Goal: Task Accomplishment & Management: Use online tool/utility

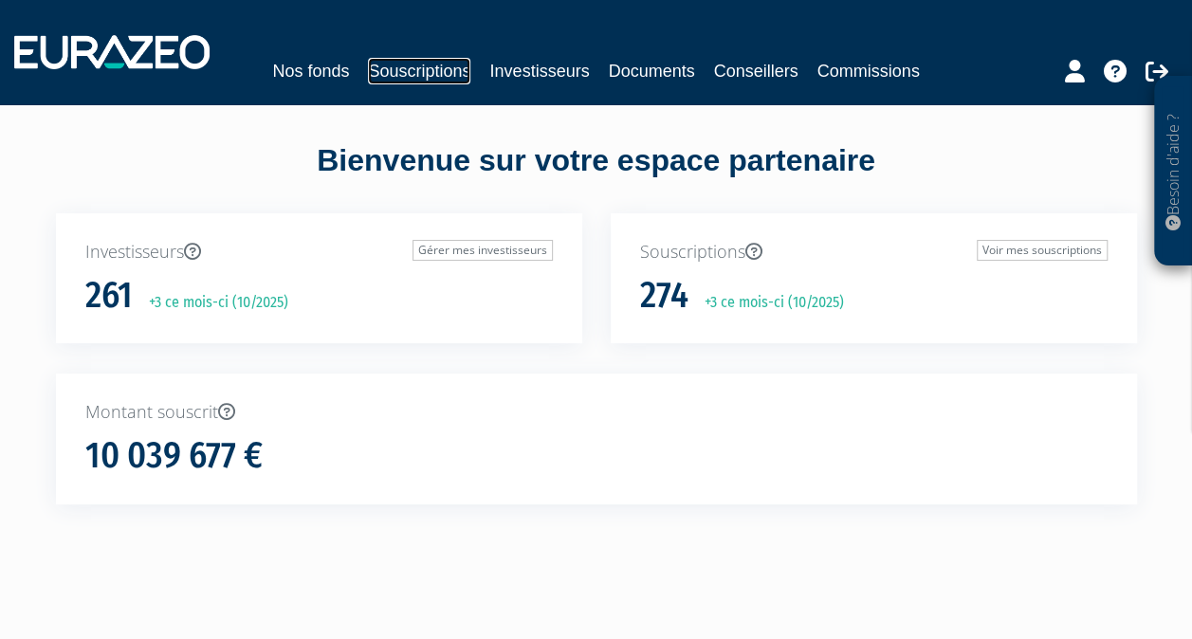
click at [408, 70] on link "Souscriptions" at bounding box center [419, 71] width 102 height 27
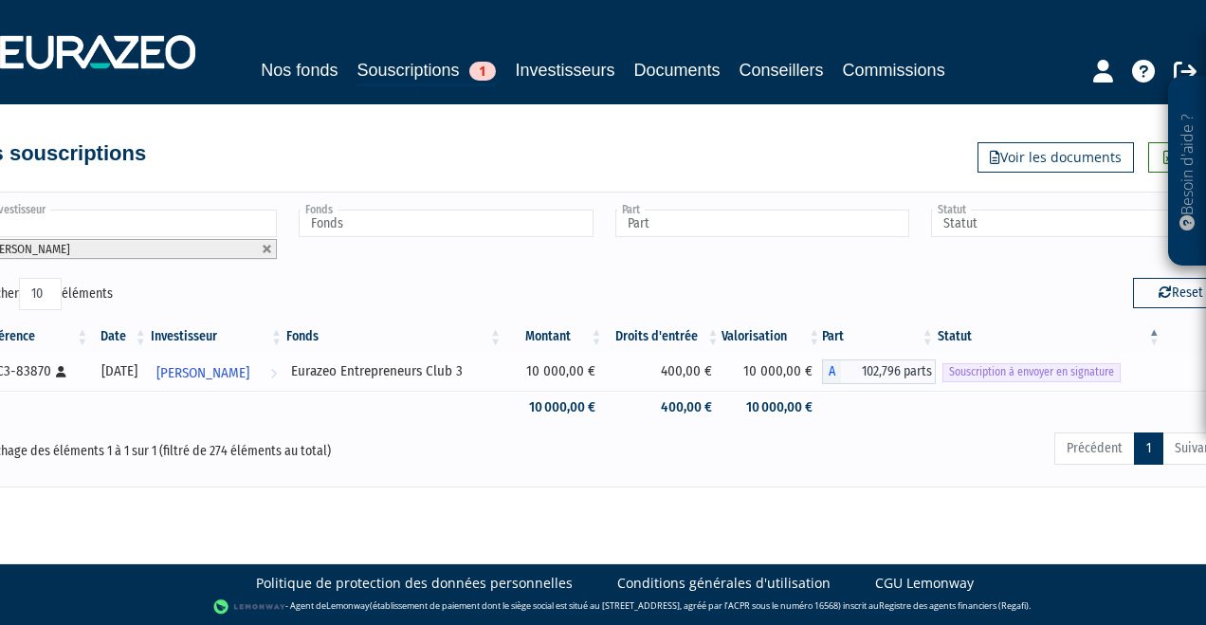
scroll to position [0, 37]
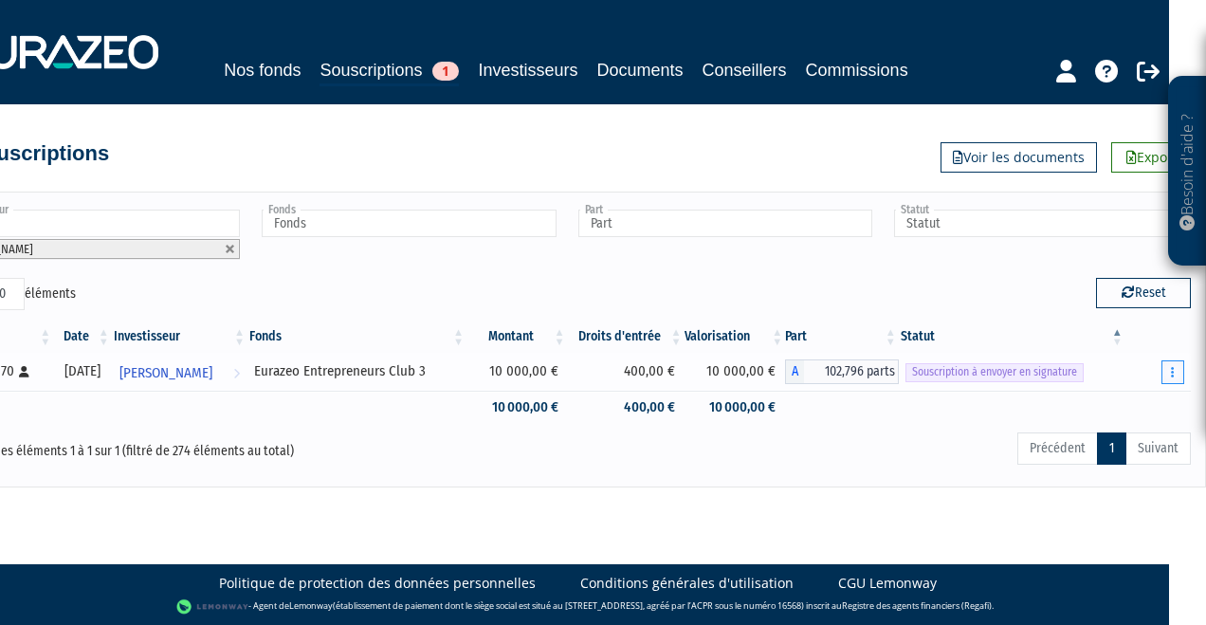
click at [1180, 365] on button "button" at bounding box center [1173, 372] width 23 height 24
click at [1152, 399] on link "Envoyer à signer" at bounding box center [1125, 406] width 108 height 31
